Goal: Entertainment & Leisure: Consume media (video, audio)

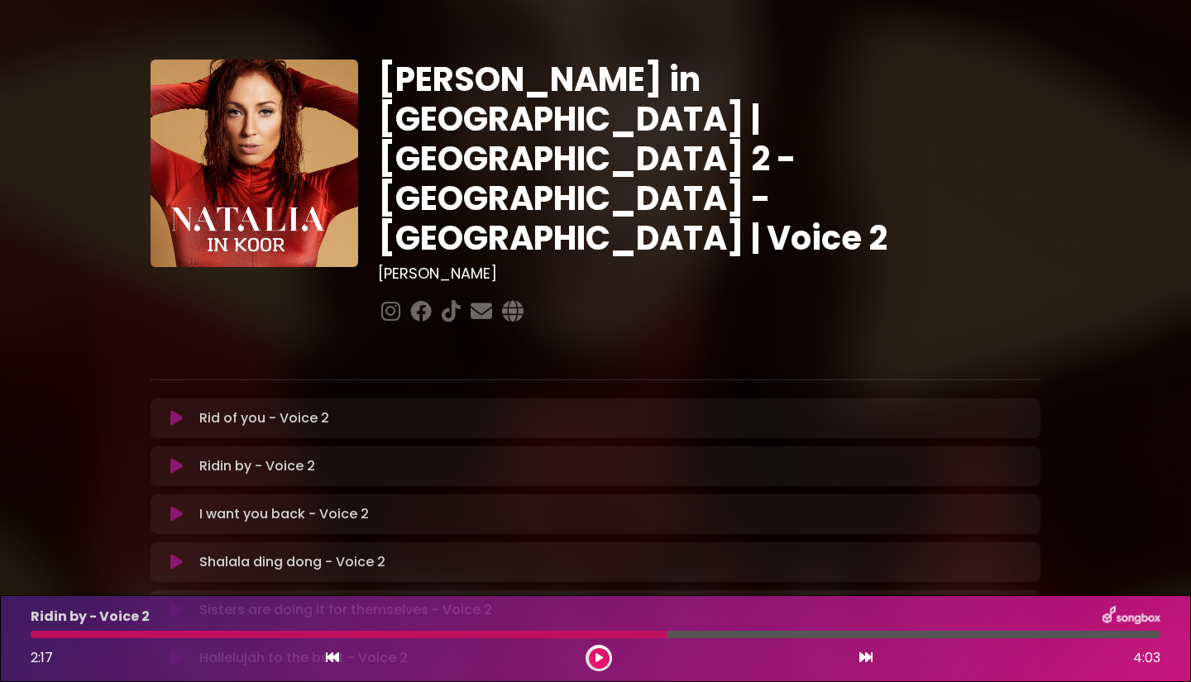
click at [601, 658] on icon at bounding box center [598, 658] width 7 height 10
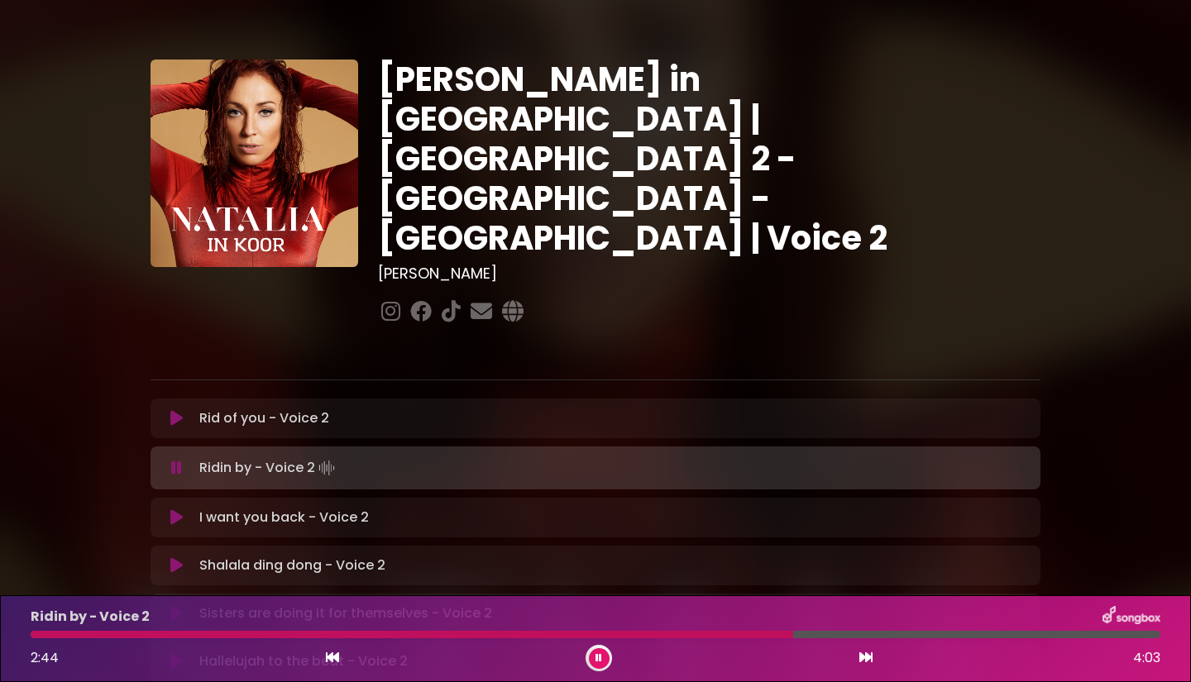
click at [779, 218] on div "[PERSON_NAME] in [GEOGRAPHIC_DATA] | [GEOGRAPHIC_DATA] 2 - [GEOGRAPHIC_DATA] - …" at bounding box center [709, 194] width 682 height 269
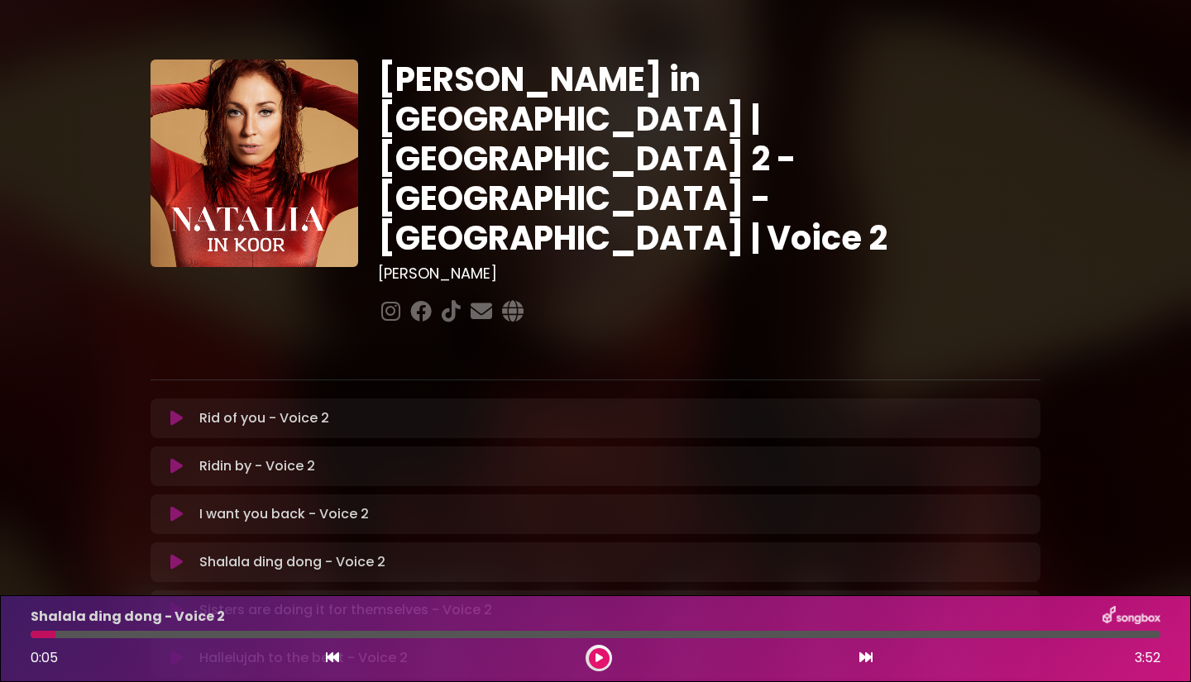
click at [602, 661] on icon at bounding box center [598, 658] width 7 height 10
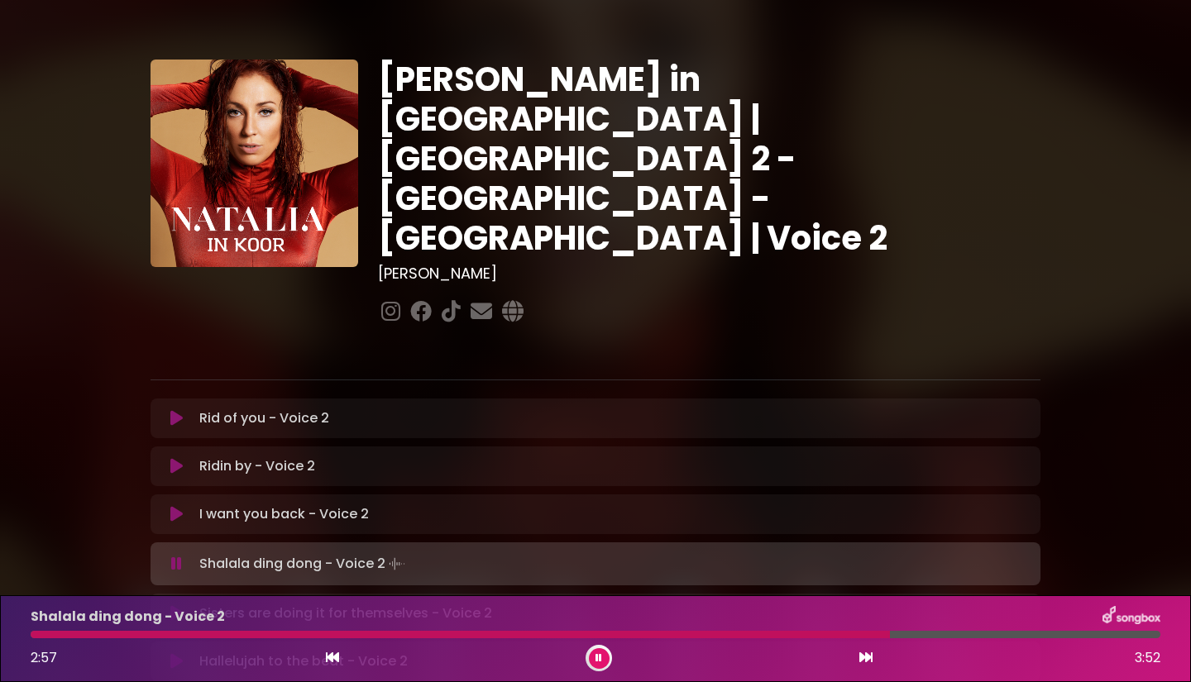
click at [602, 661] on button at bounding box center [599, 658] width 21 height 21
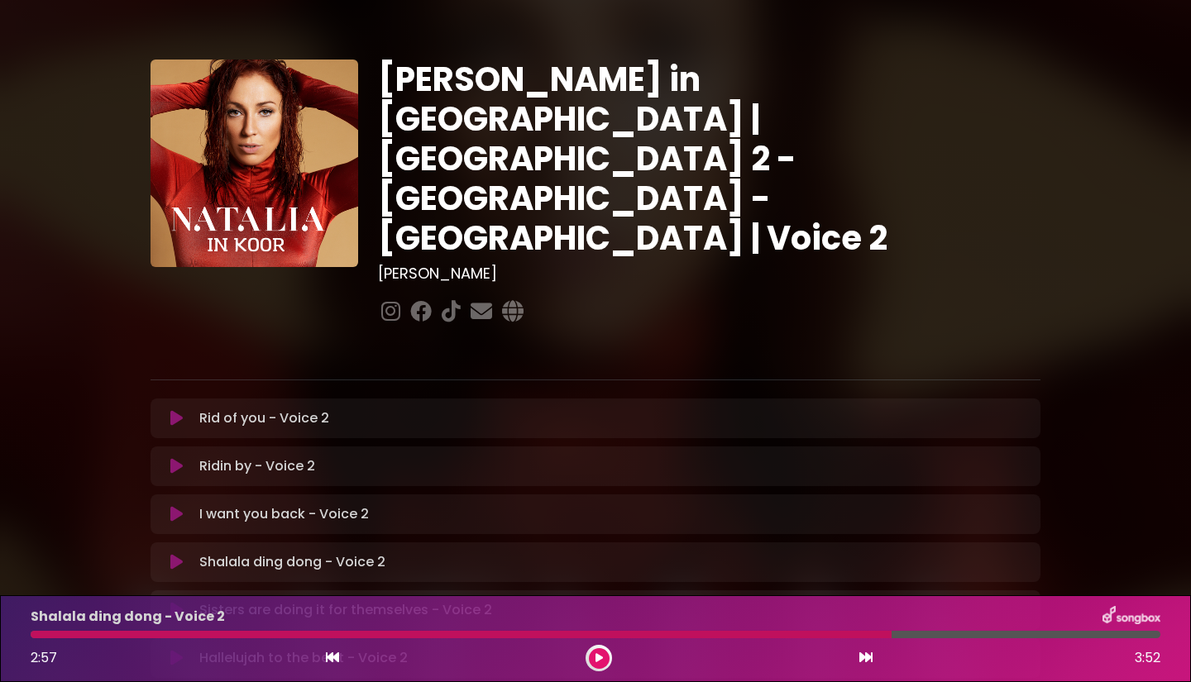
click at [595, 661] on icon at bounding box center [598, 658] width 7 height 10
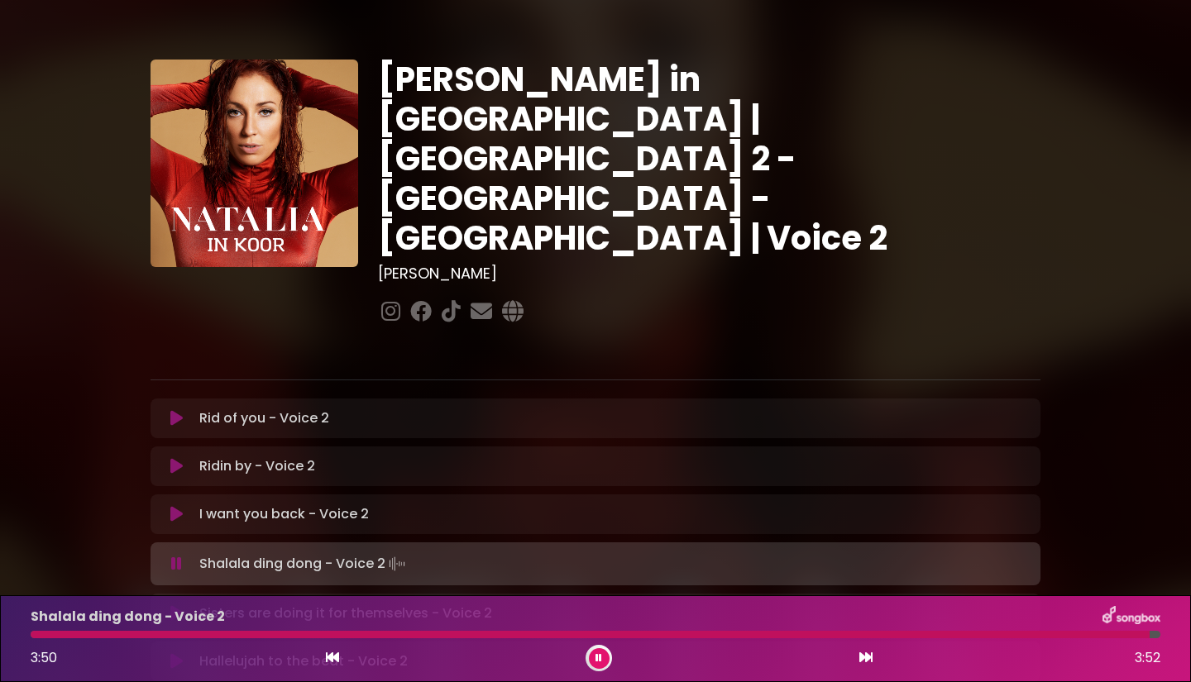
click at [177, 556] on icon at bounding box center [176, 564] width 11 height 17
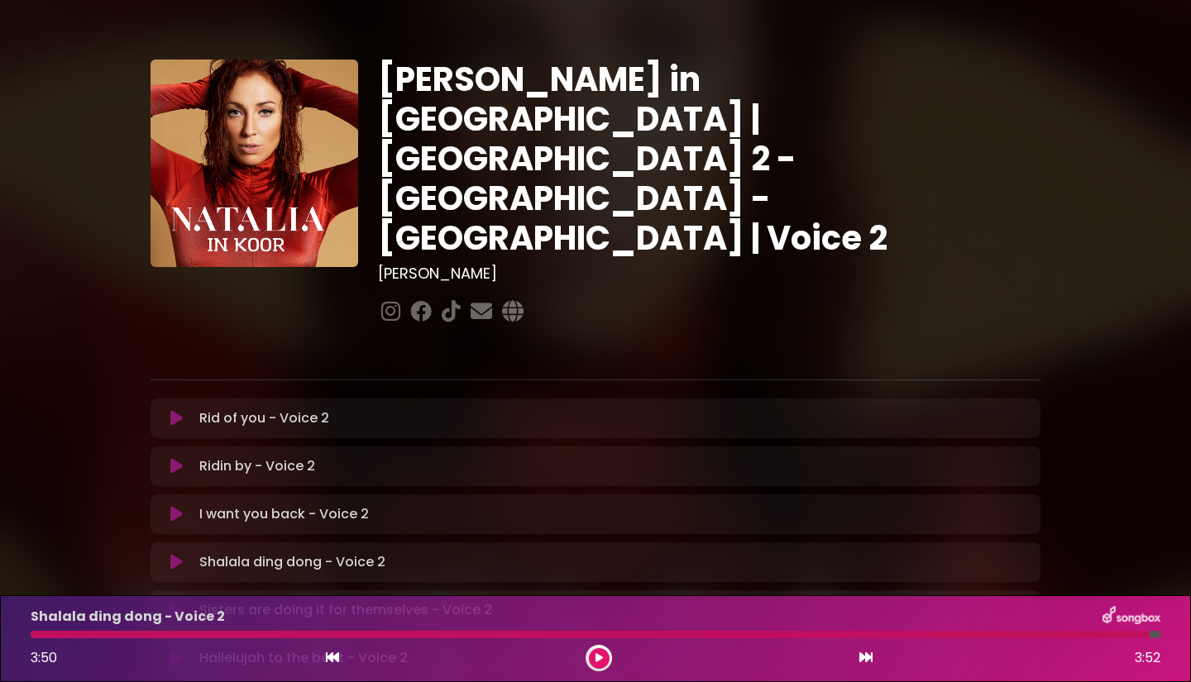
click at [177, 554] on icon at bounding box center [176, 562] width 12 height 17
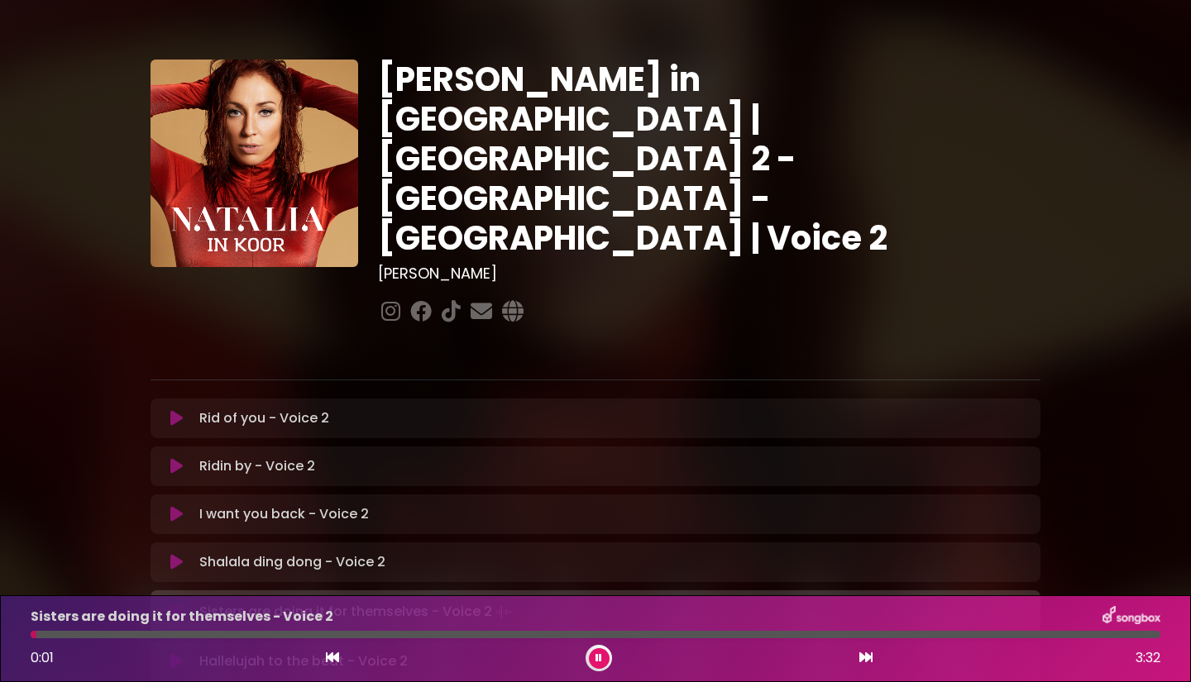
click at [193, 552] on div "Shalala ding dong - Voice 2 Loading Track..." at bounding box center [612, 562] width 838 height 20
click at [180, 554] on icon at bounding box center [176, 562] width 12 height 17
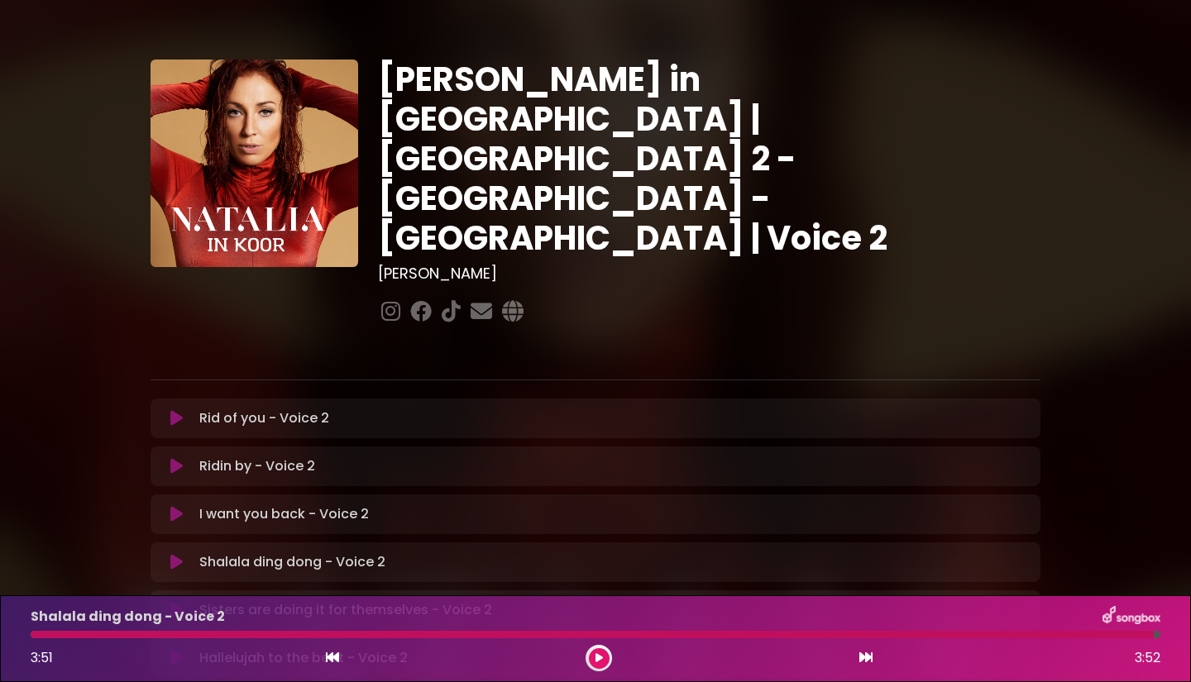
click at [174, 602] on icon at bounding box center [176, 610] width 12 height 17
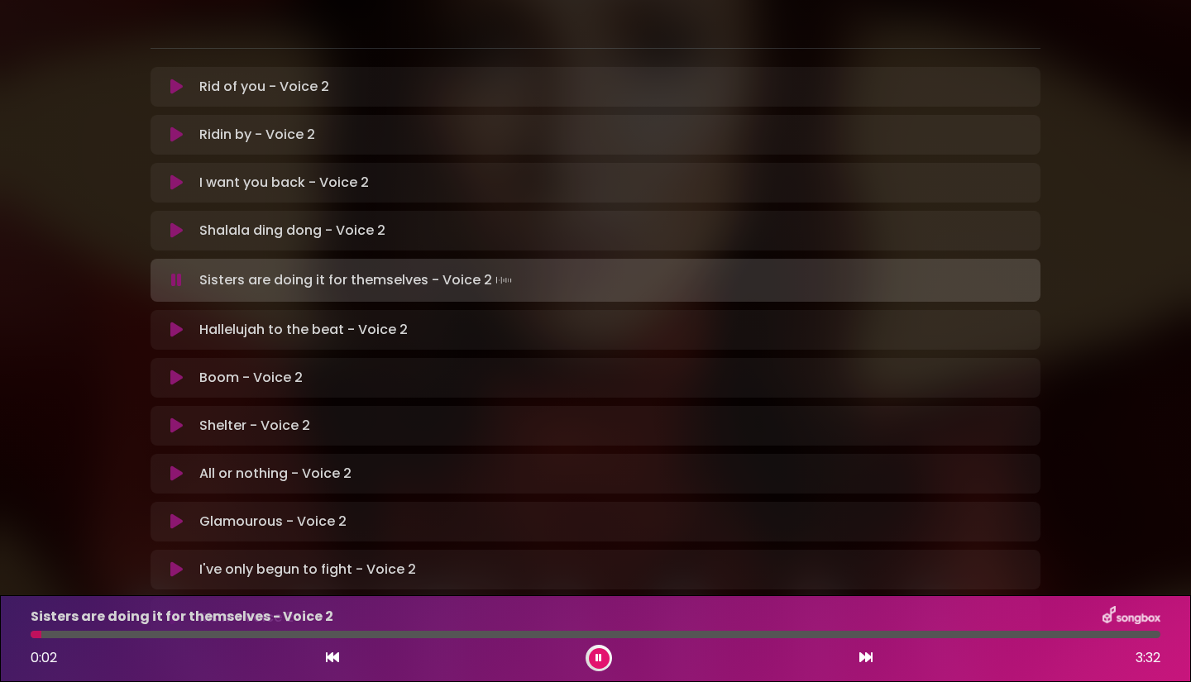
scroll to position [413, 0]
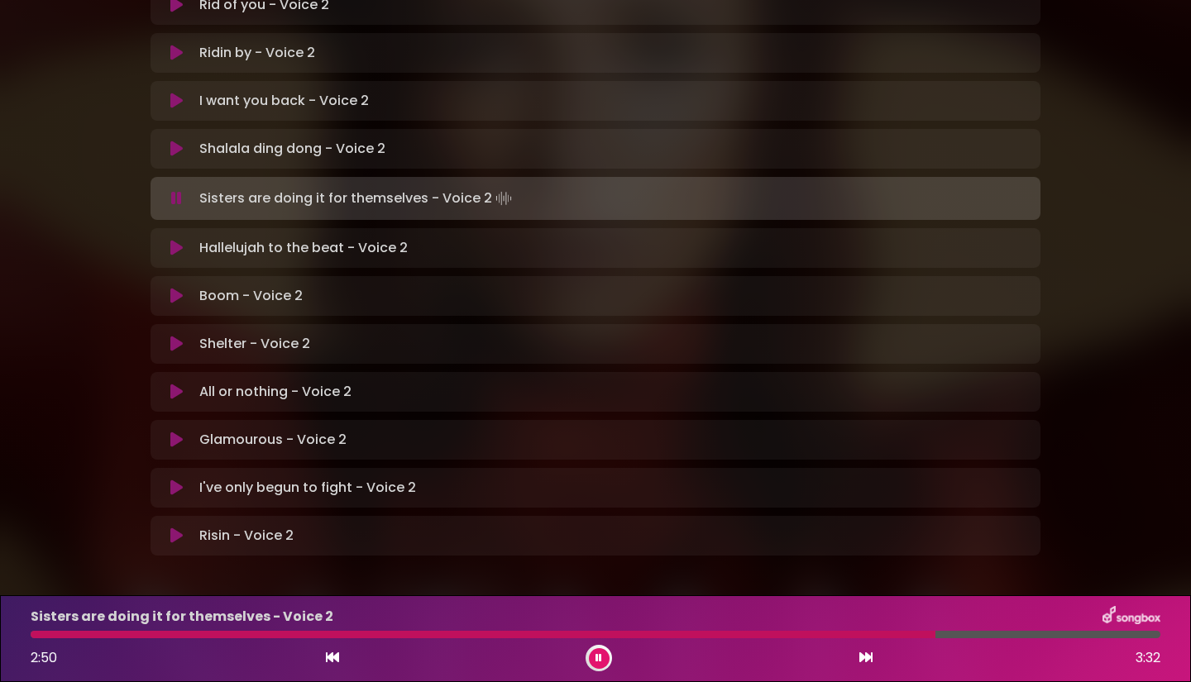
click at [721, 356] on div "Rid of you - Voice 2 Loading Track... Name" at bounding box center [595, 270] width 890 height 571
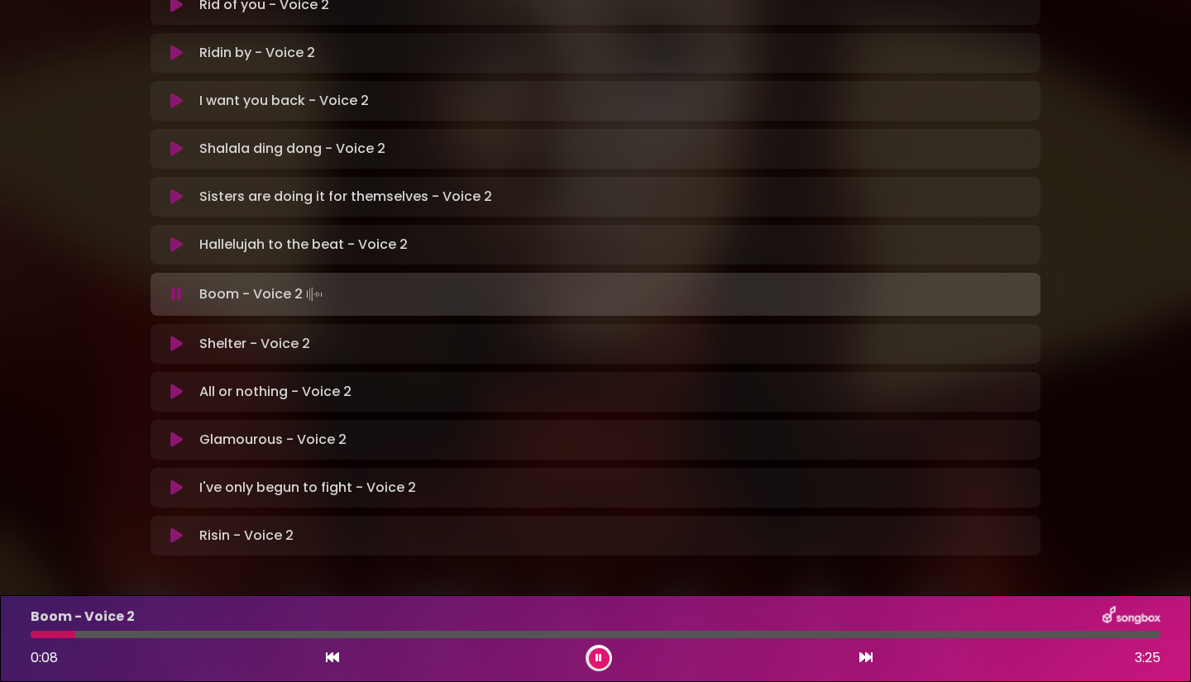
click at [220, 235] on p "Hallelujah to the beat - Voice 2 Loading Track..." at bounding box center [303, 245] width 208 height 20
click at [173, 236] on icon at bounding box center [176, 244] width 12 height 17
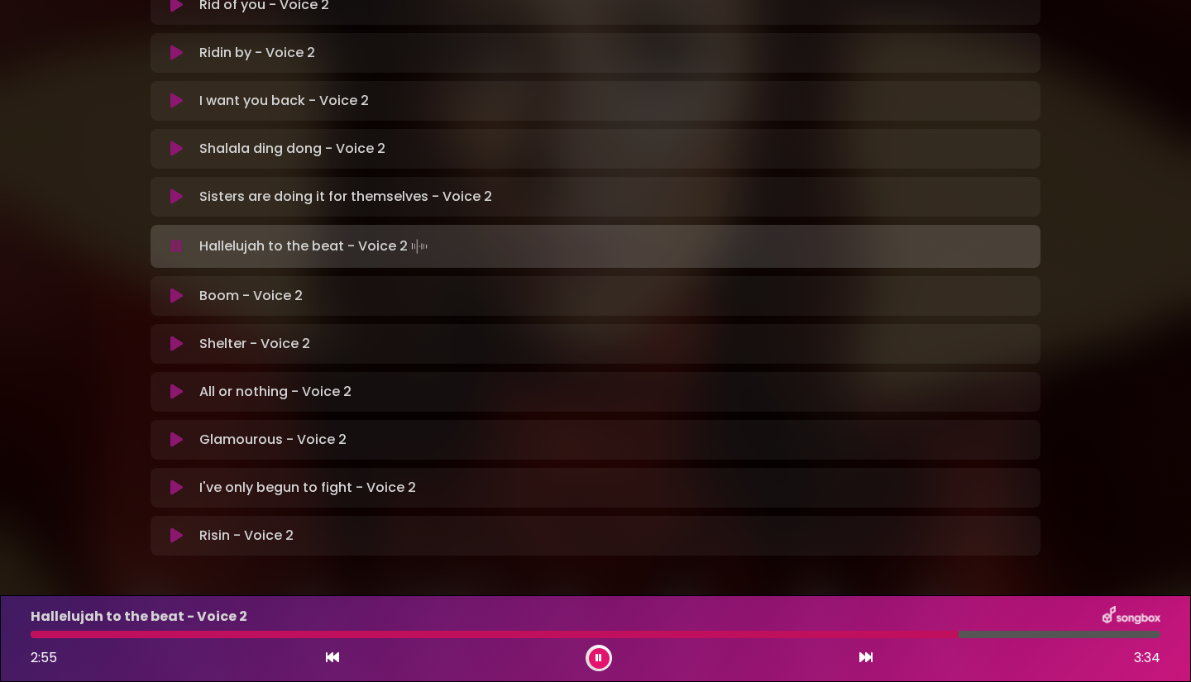
click at [65, 325] on div "[PERSON_NAME] in [GEOGRAPHIC_DATA] | [GEOGRAPHIC_DATA] 2 - [GEOGRAPHIC_DATA] - …" at bounding box center [596, 94] width 1092 height 977
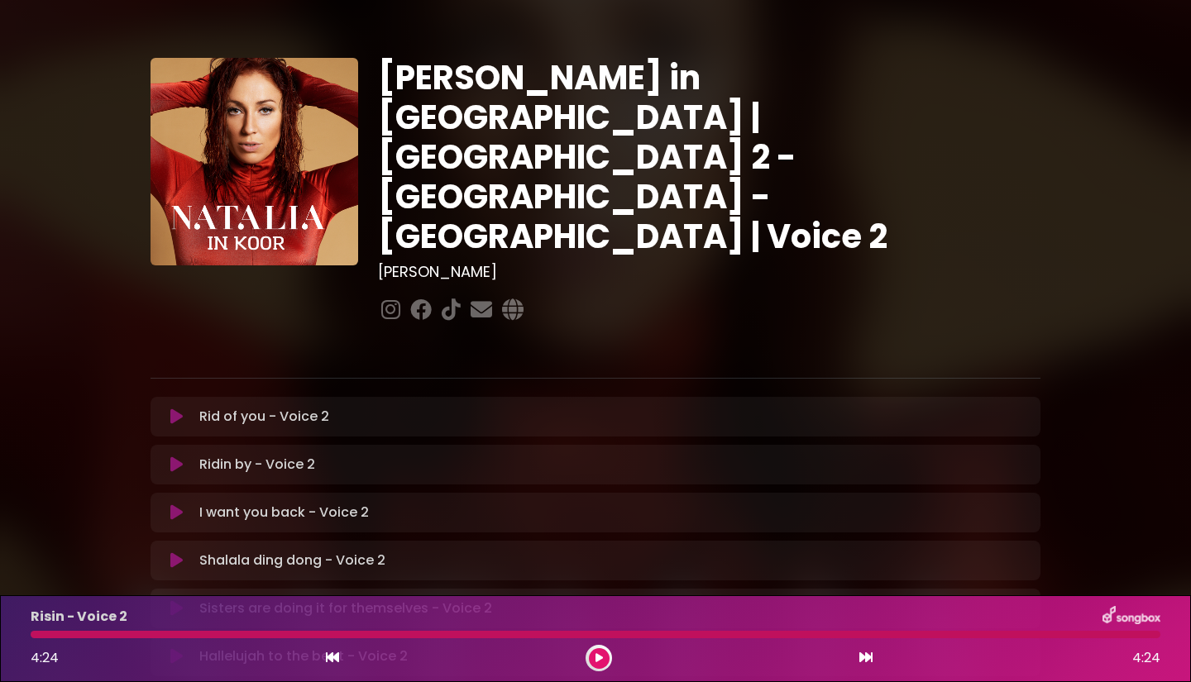
scroll to position [0, 0]
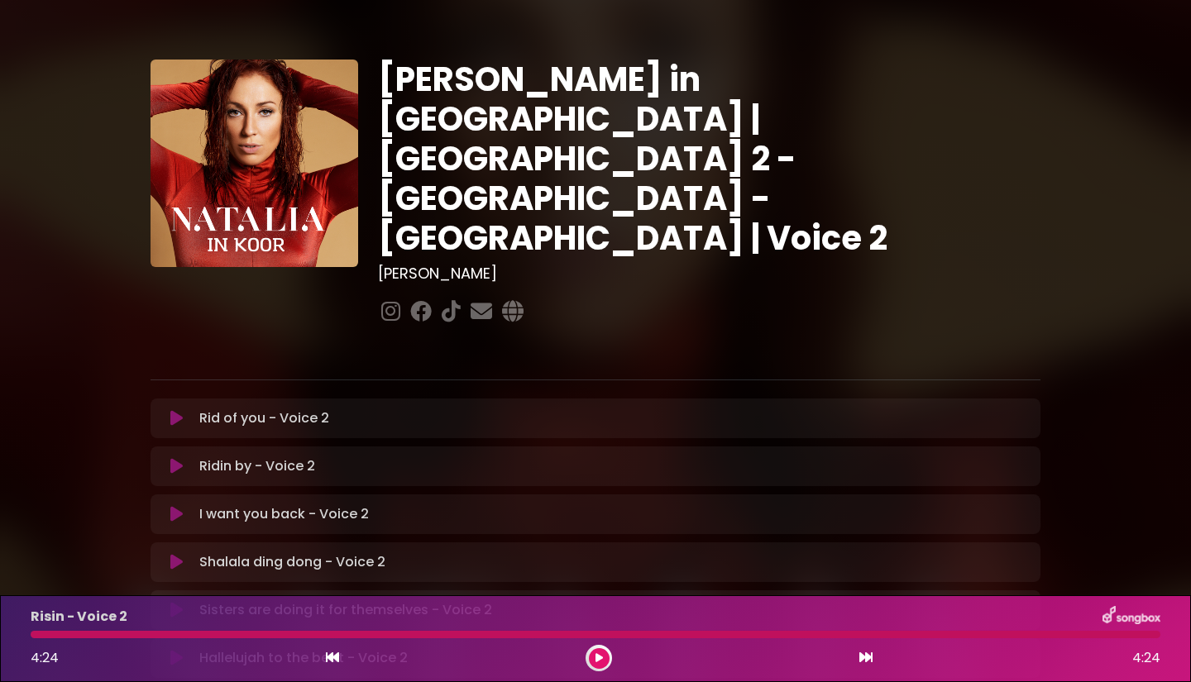
click at [173, 410] on icon at bounding box center [176, 418] width 12 height 17
